Goal: Understand process/instructions

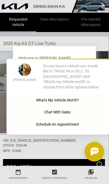
click at [101, 57] on button "Close" at bounding box center [101, 54] width 15 height 5
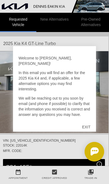
click at [91, 126] on div "EXIT" at bounding box center [86, 127] width 19 height 16
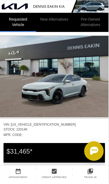
scroll to position [13, 0]
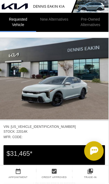
click at [93, 79] on img at bounding box center [54, 79] width 109 height 82
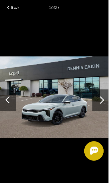
click at [95, 85] on img at bounding box center [54, 98] width 109 height 82
click at [100, 104] on div at bounding box center [100, 100] width 7 height 7
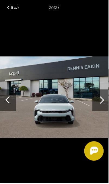
click at [100, 104] on div at bounding box center [100, 100] width 7 height 7
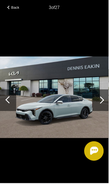
click at [103, 104] on div at bounding box center [100, 100] width 7 height 7
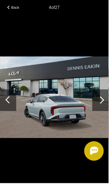
click at [100, 111] on div at bounding box center [101, 101] width 16 height 22
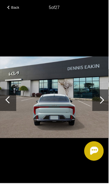
click at [102, 104] on div at bounding box center [100, 100] width 7 height 7
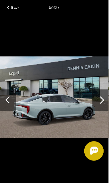
click at [101, 110] on div at bounding box center [101, 101] width 16 height 22
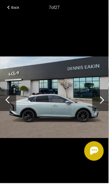
click at [102, 111] on div at bounding box center [101, 101] width 16 height 22
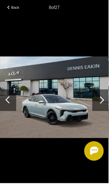
click at [103, 111] on div at bounding box center [101, 101] width 16 height 22
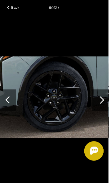
click at [104, 112] on div at bounding box center [101, 101] width 16 height 22
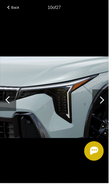
click at [98, 101] on div at bounding box center [101, 101] width 16 height 22
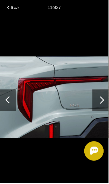
click at [97, 105] on div at bounding box center [101, 101] width 16 height 22
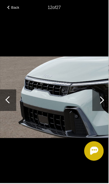
click at [99, 104] on div at bounding box center [101, 101] width 16 height 22
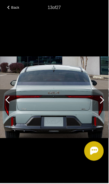
click at [99, 104] on div at bounding box center [101, 101] width 16 height 22
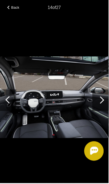
click at [99, 104] on div at bounding box center [100, 100] width 7 height 7
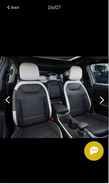
click at [100, 104] on div at bounding box center [100, 100] width 7 height 7
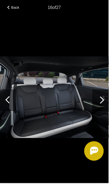
click at [101, 104] on div at bounding box center [100, 100] width 7 height 7
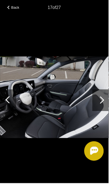
click at [99, 104] on div at bounding box center [100, 100] width 7 height 7
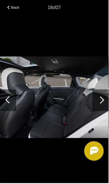
click at [99, 109] on div at bounding box center [101, 101] width 16 height 22
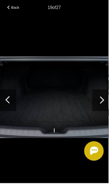
click at [99, 109] on div at bounding box center [101, 101] width 16 height 22
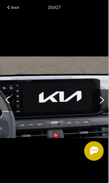
click at [105, 104] on div at bounding box center [100, 100] width 7 height 7
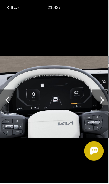
click at [104, 104] on div at bounding box center [100, 100] width 7 height 7
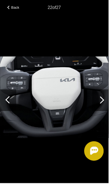
click at [105, 106] on div at bounding box center [101, 101] width 16 height 22
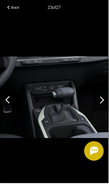
click at [100, 104] on div at bounding box center [100, 100] width 7 height 7
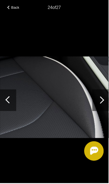
click at [104, 104] on div at bounding box center [100, 100] width 7 height 7
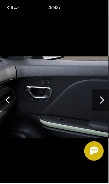
click at [105, 104] on div at bounding box center [100, 100] width 7 height 7
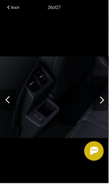
click at [102, 104] on div at bounding box center [100, 100] width 7 height 7
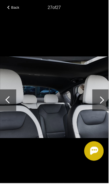
click at [101, 104] on div at bounding box center [100, 100] width 7 height 7
click at [106, 104] on div at bounding box center [101, 101] width 16 height 22
click at [102, 104] on div at bounding box center [100, 100] width 7 height 7
click at [101, 104] on div at bounding box center [100, 100] width 7 height 7
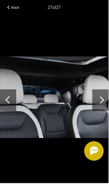
click at [14, 6] on span "Back" at bounding box center [15, 7] width 8 height 4
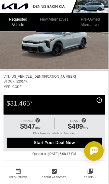
scroll to position [0, 0]
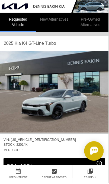
click at [98, 96] on img at bounding box center [54, 92] width 109 height 82
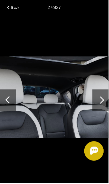
click at [106, 103] on div at bounding box center [101, 101] width 16 height 22
click at [12, 105] on div at bounding box center [8, 101] width 16 height 22
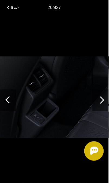
click at [104, 103] on div at bounding box center [101, 101] width 16 height 22
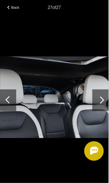
click at [101, 103] on div at bounding box center [100, 100] width 7 height 7
click at [100, 100] on div at bounding box center [100, 100] width 7 height 7
click at [101, 103] on div at bounding box center [100, 100] width 7 height 7
click at [100, 100] on div at bounding box center [100, 100] width 7 height 7
click at [99, 100] on div at bounding box center [100, 100] width 7 height 7
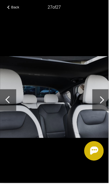
scroll to position [29, 0]
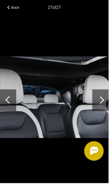
click at [10, 109] on div at bounding box center [8, 101] width 16 height 22
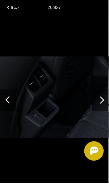
click at [86, 98] on img at bounding box center [54, 98] width 109 height 82
click at [16, 9] on span "Back" at bounding box center [15, 7] width 8 height 4
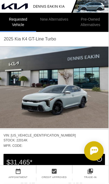
scroll to position [4, 0]
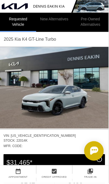
click at [83, 97] on img at bounding box center [54, 88] width 109 height 82
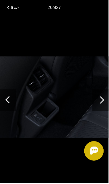
click at [98, 102] on div at bounding box center [101, 101] width 16 height 22
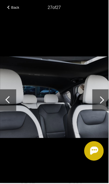
click at [105, 103] on div at bounding box center [101, 101] width 16 height 22
click at [101, 101] on div at bounding box center [100, 100] width 7 height 7
click at [100, 101] on div at bounding box center [100, 100] width 7 height 7
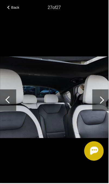
click at [11, 102] on div at bounding box center [8, 101] width 16 height 22
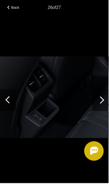
click at [9, 104] on div at bounding box center [8, 100] width 7 height 7
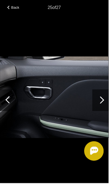
click at [13, 109] on div at bounding box center [8, 101] width 16 height 22
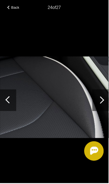
click at [11, 109] on div at bounding box center [8, 101] width 16 height 22
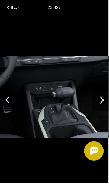
click at [10, 104] on div at bounding box center [8, 100] width 7 height 7
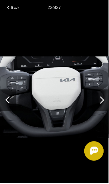
click at [1, 112] on div at bounding box center [8, 101] width 16 height 22
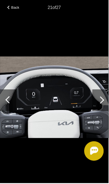
click at [6, 107] on div at bounding box center [8, 101] width 16 height 22
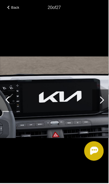
click at [7, 102] on div at bounding box center [8, 101] width 16 height 22
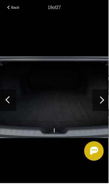
click at [8, 102] on div at bounding box center [8, 101] width 16 height 22
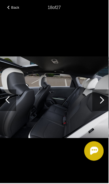
click at [9, 103] on div at bounding box center [8, 100] width 7 height 7
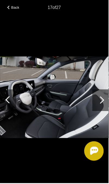
click at [9, 103] on div at bounding box center [8, 100] width 7 height 7
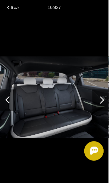
click at [7, 102] on div at bounding box center [8, 101] width 16 height 22
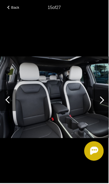
click at [10, 119] on img at bounding box center [54, 98] width 109 height 82
click at [8, 104] on div at bounding box center [8, 100] width 7 height 7
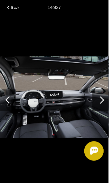
click at [11, 103] on div at bounding box center [8, 101] width 16 height 22
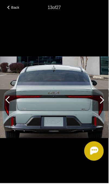
click at [15, 6] on span "Back" at bounding box center [15, 7] width 8 height 4
